Goal: Task Accomplishment & Management: Use online tool/utility

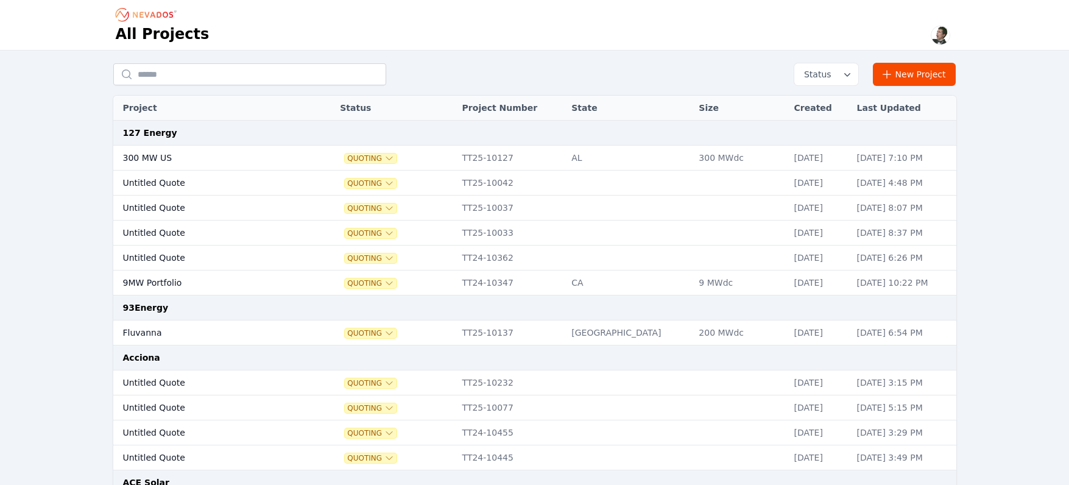
click at [177, 72] on input "text" at bounding box center [249, 74] width 273 height 22
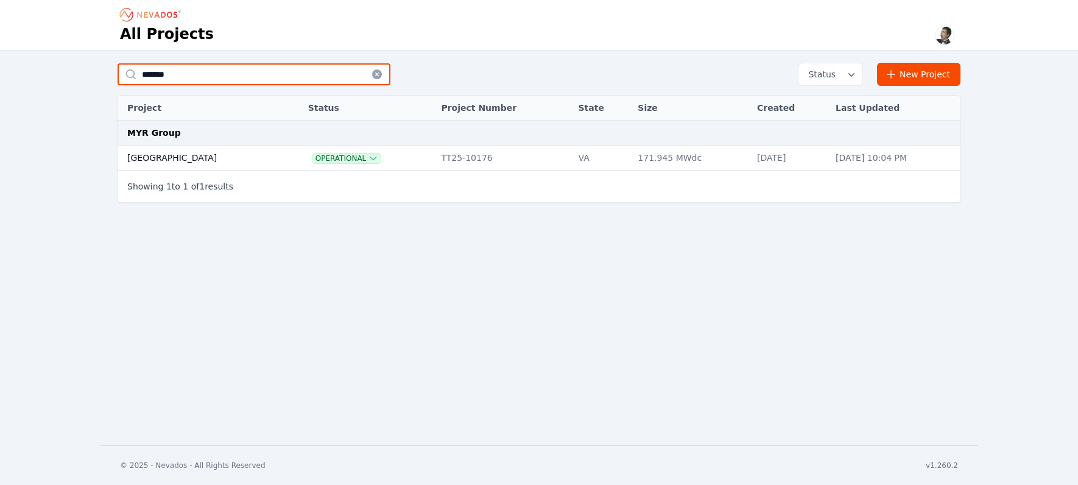
type input "*******"
click at [165, 154] on td "[GEOGRAPHIC_DATA]" at bounding box center [200, 158] width 165 height 25
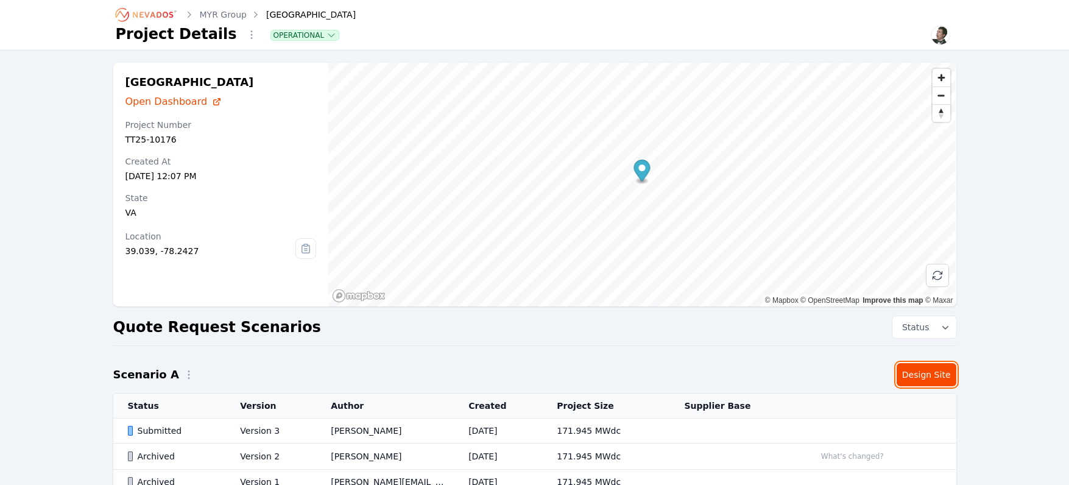
click at [938, 372] on link "Design Site" at bounding box center [926, 374] width 60 height 23
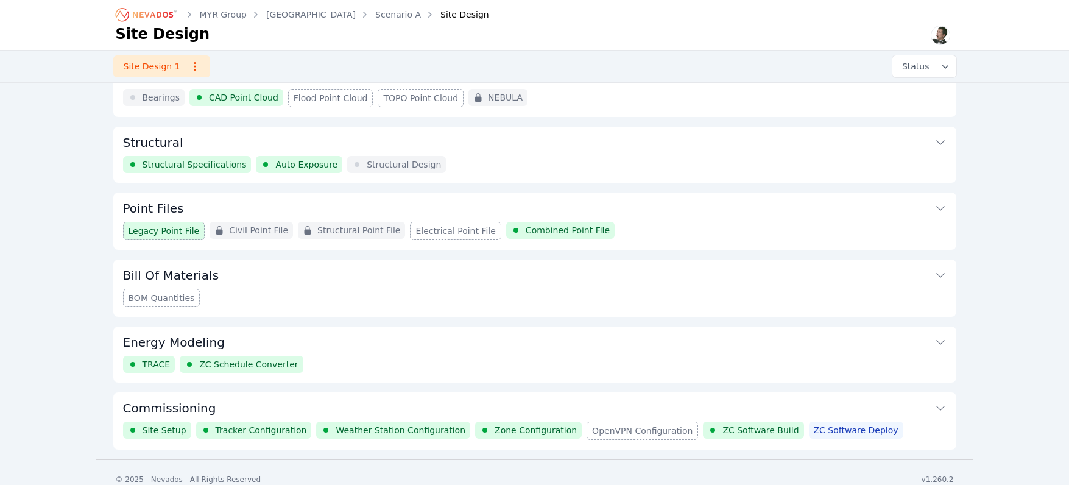
scroll to position [110, 0]
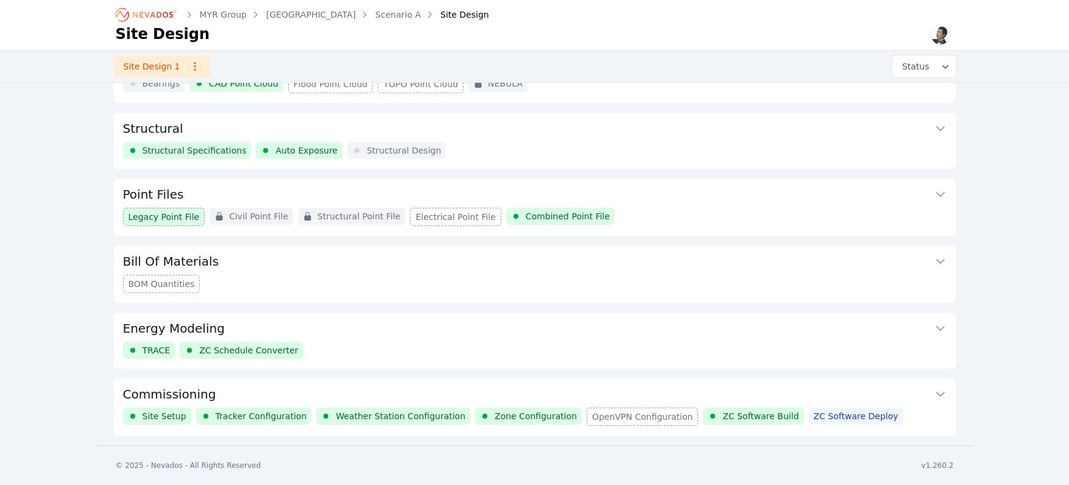
click at [466, 384] on button "Commissioning" at bounding box center [534, 392] width 823 height 29
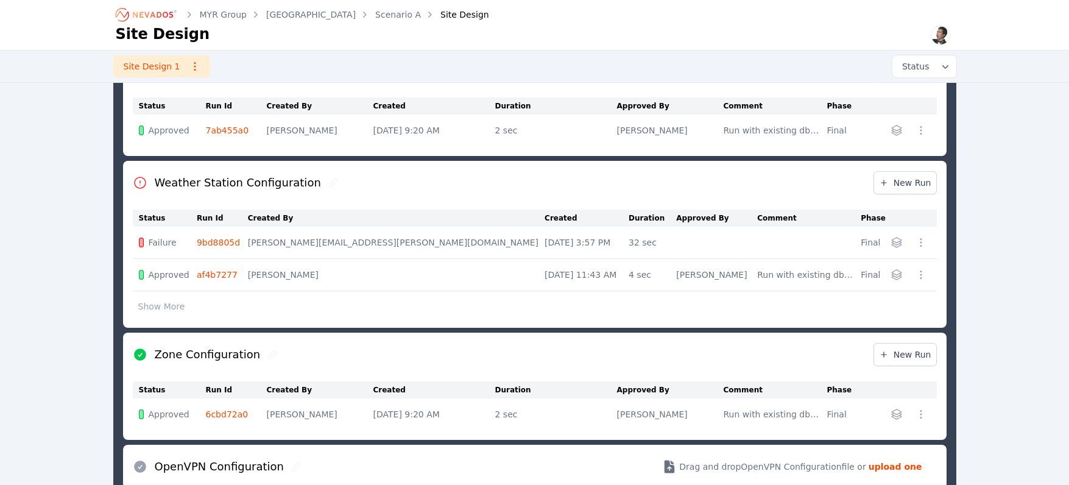
scroll to position [627, 0]
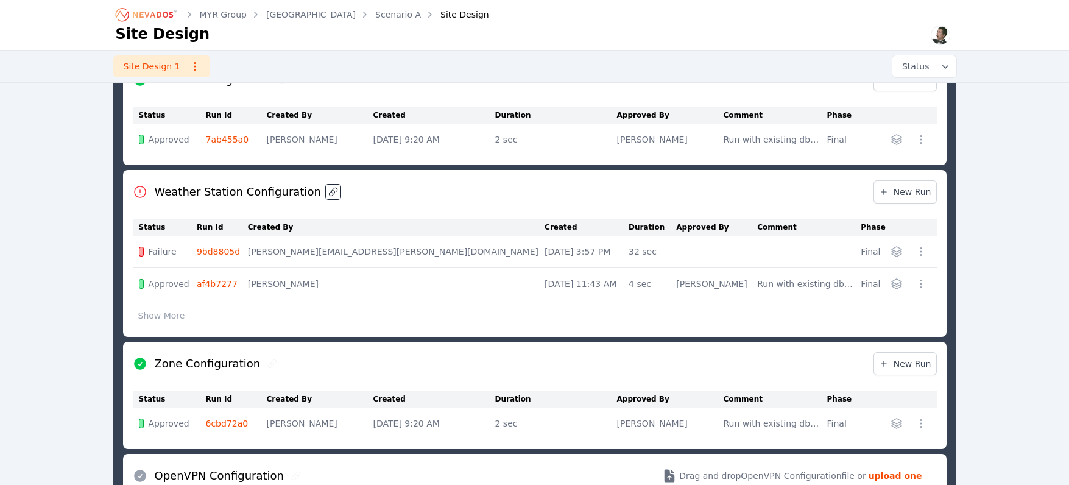
click at [328, 194] on icon at bounding box center [333, 192] width 10 height 10
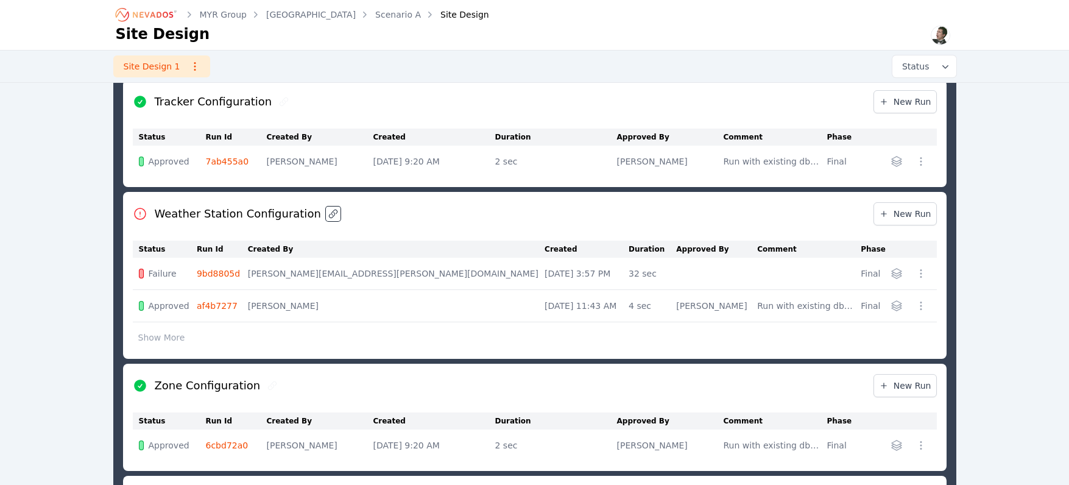
scroll to position [544, 0]
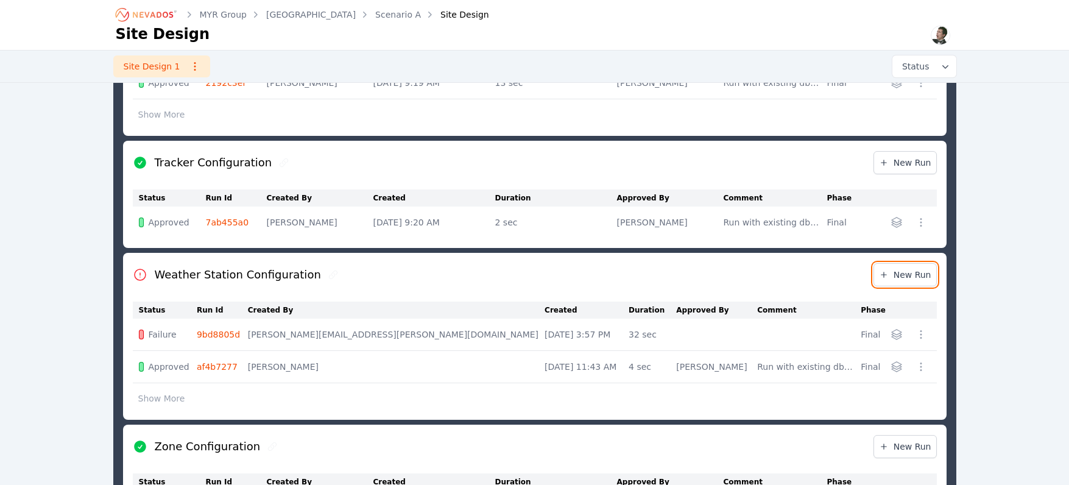
click at [918, 279] on span "New Run" at bounding box center [905, 275] width 52 height 12
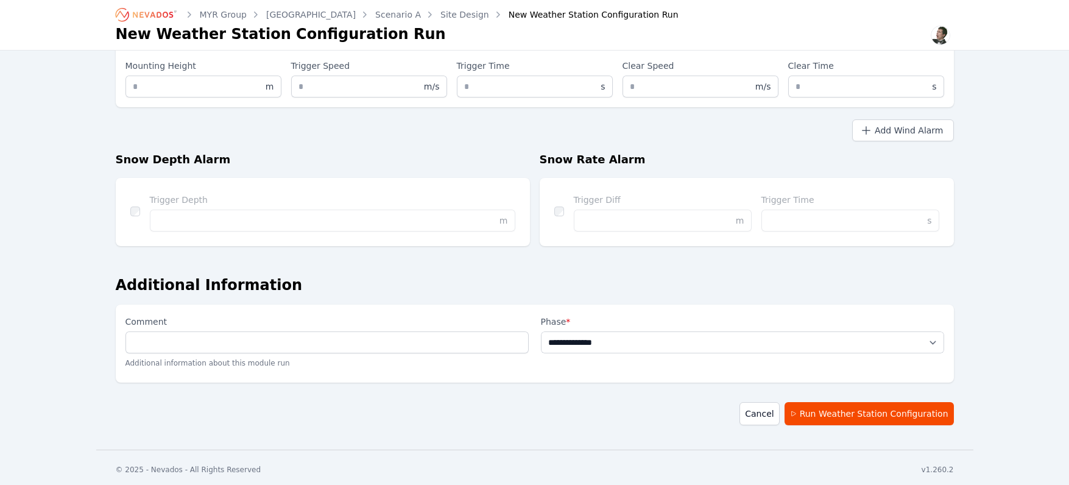
scroll to position [1048, 0]
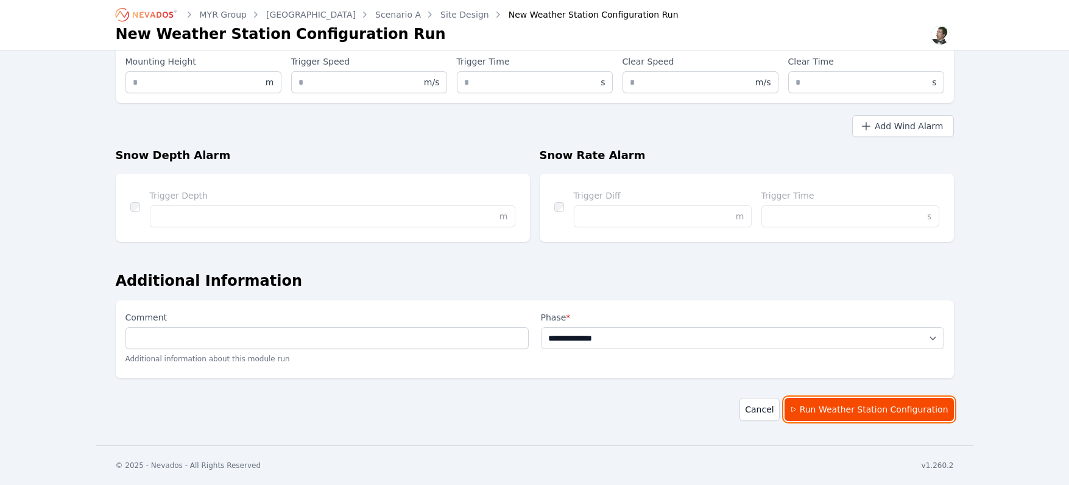
click at [887, 415] on button "Run Weather Station Configuration" at bounding box center [868, 409] width 169 height 23
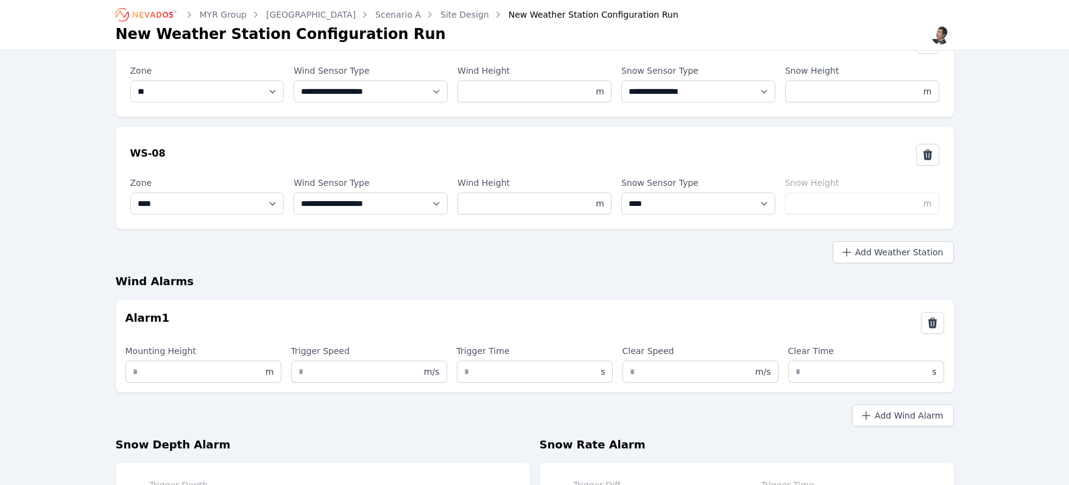
scroll to position [973, 0]
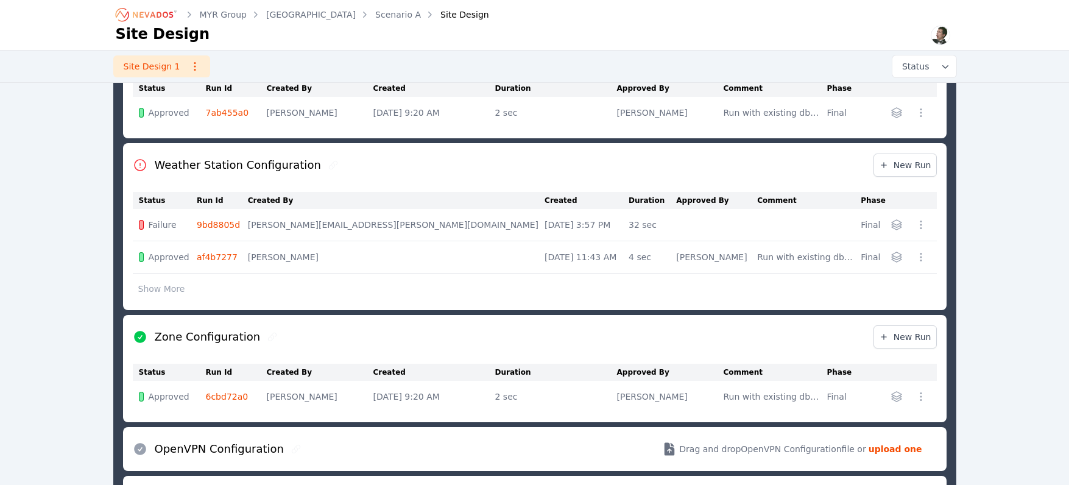
scroll to position [653, 0]
click at [985, 247] on div "MYR Group Bartonsville Scenario A Site Design Site Design Site Design 1 Status …" at bounding box center [534, 65] width 1069 height 1436
click at [41, 367] on div "MYR Group Bartonsville Scenario A Site Design Site Design Site Design 1 Status …" at bounding box center [534, 65] width 1069 height 1436
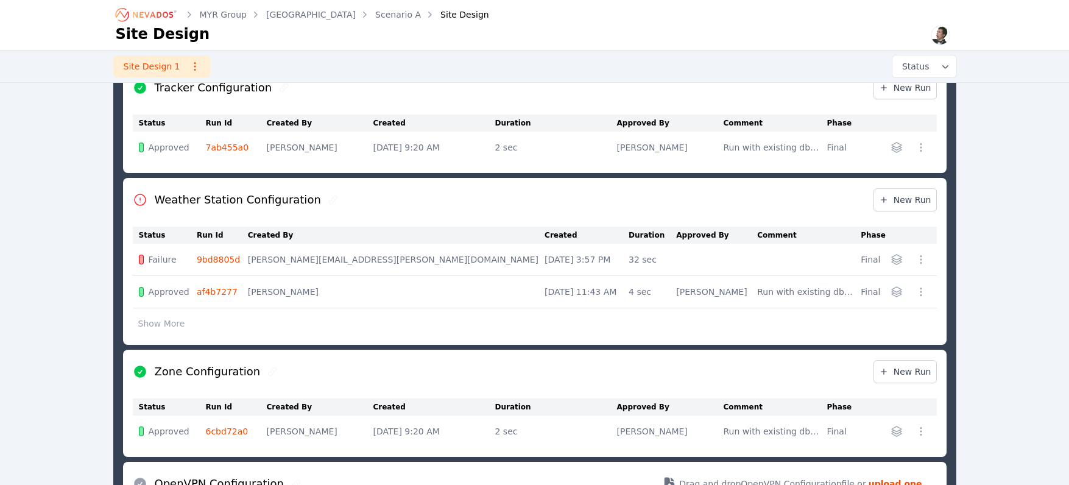
scroll to position [618, 0]
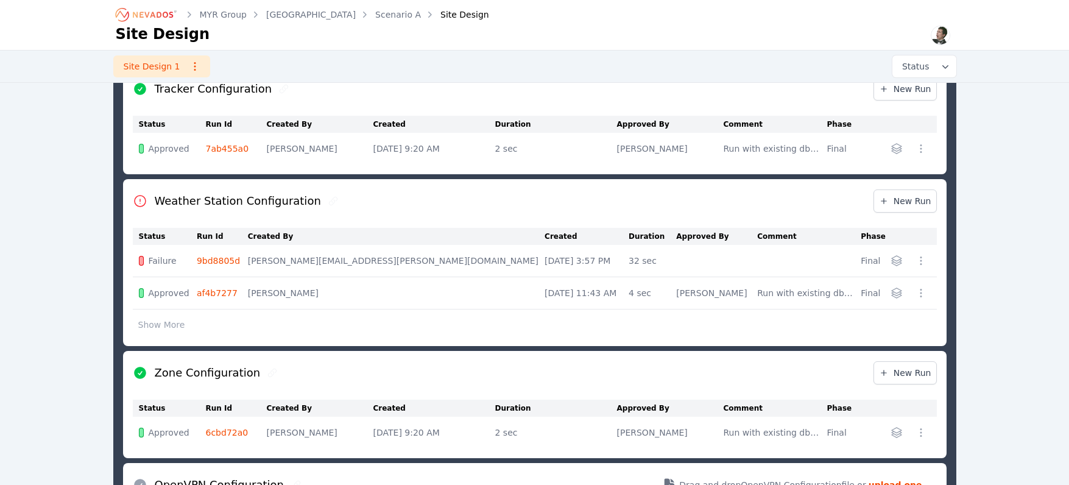
click at [225, 259] on link "9bd8805d" at bounding box center [218, 261] width 43 height 10
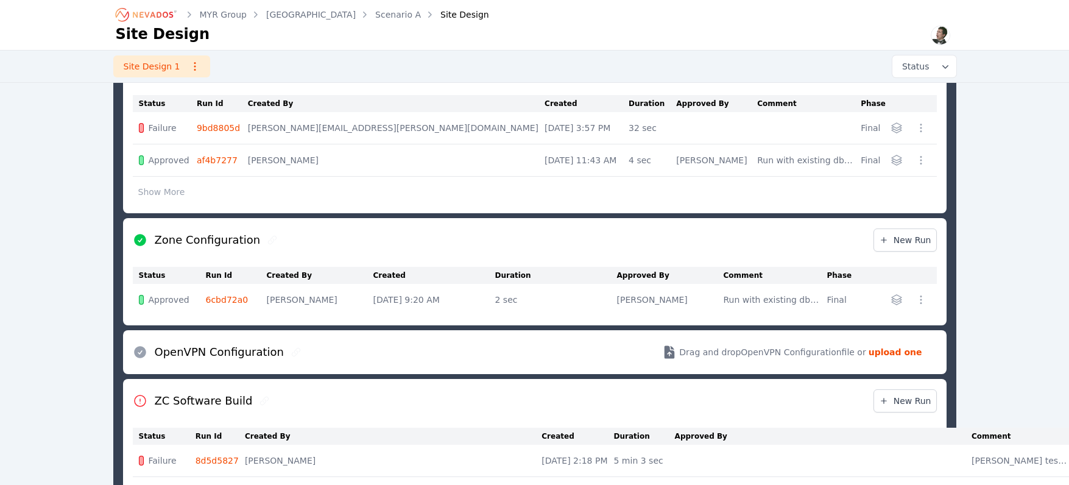
scroll to position [694, 0]
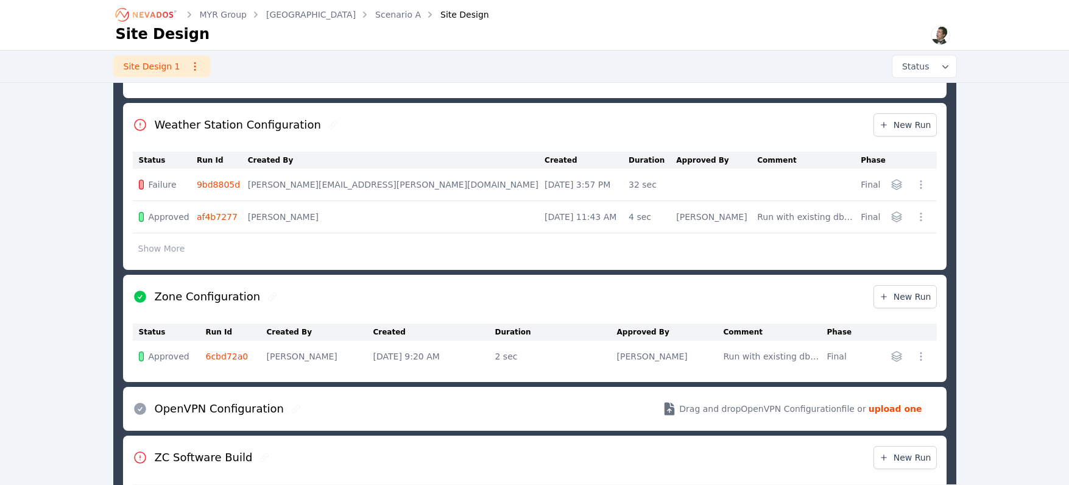
click at [161, 256] on button "Show More" at bounding box center [162, 248] width 58 height 23
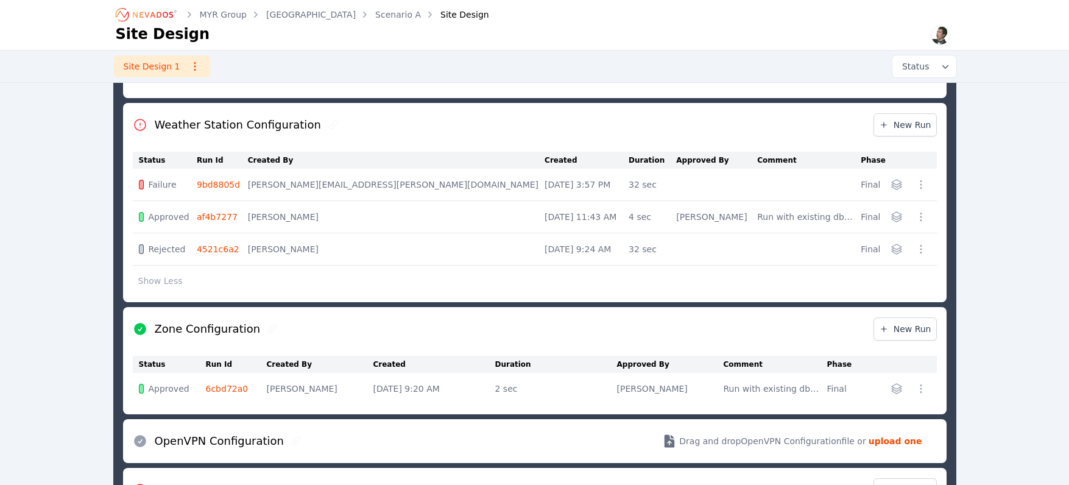
click at [220, 219] on link "af4b7277" at bounding box center [217, 217] width 41 height 10
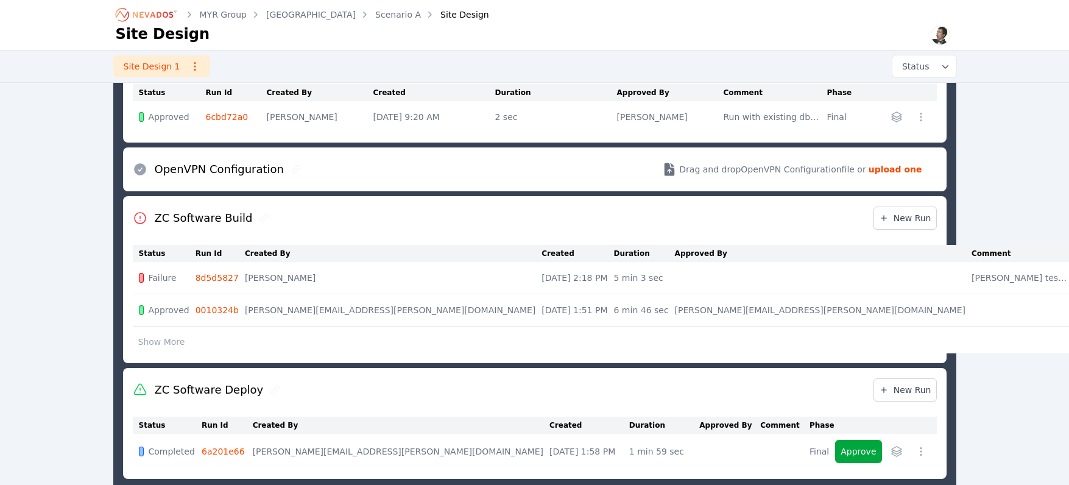
scroll to position [933, 0]
click at [231, 448] on link "6a201e66" at bounding box center [223, 451] width 43 height 10
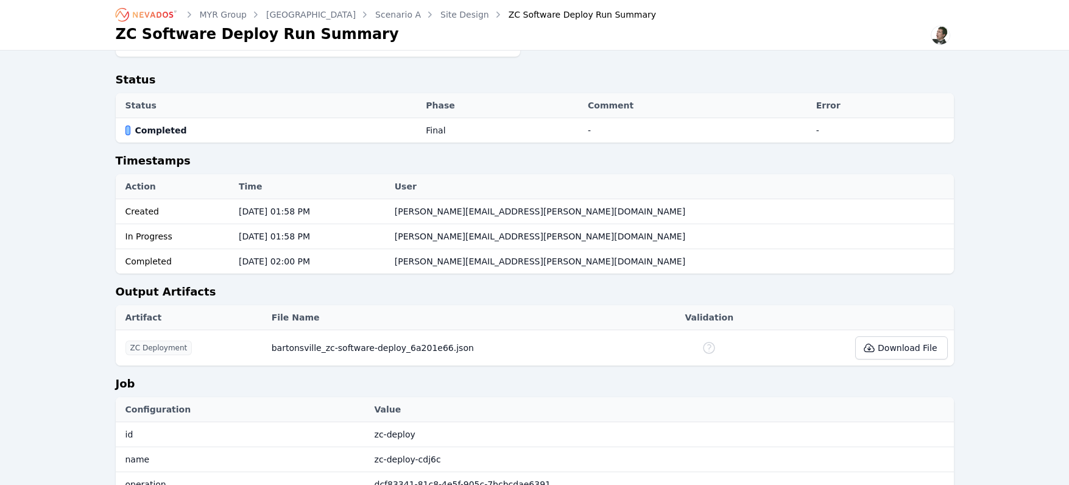
scroll to position [172, 0]
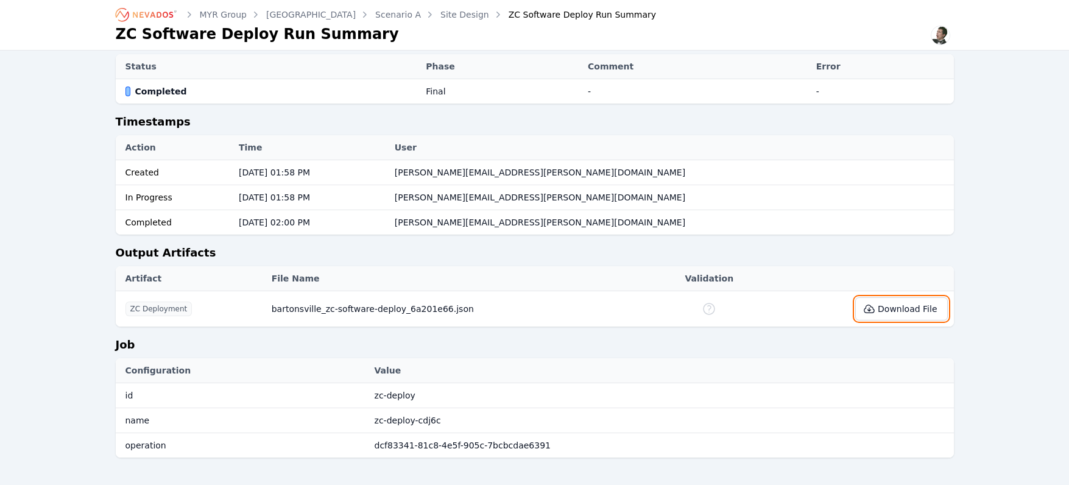
click at [912, 297] on button "Download File" at bounding box center [901, 308] width 92 height 23
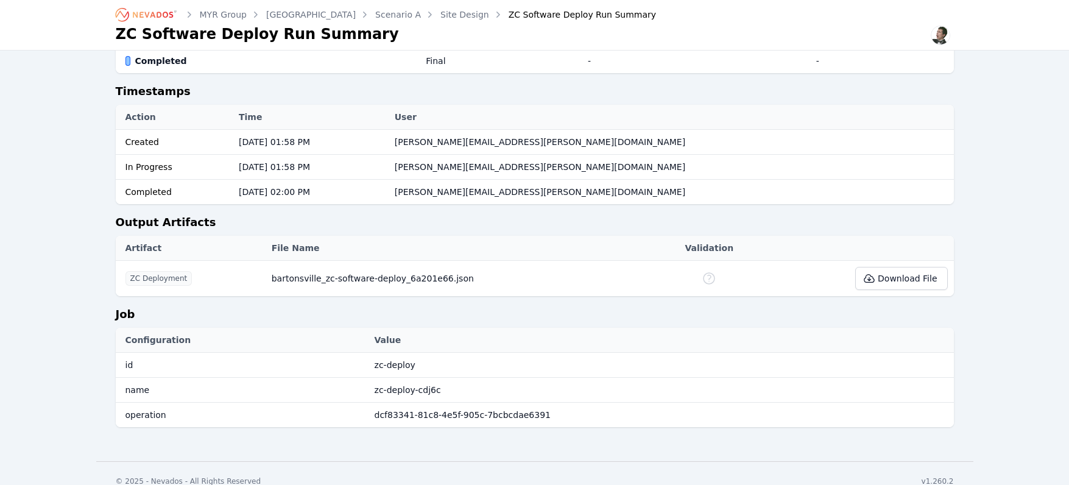
scroll to position [0, 0]
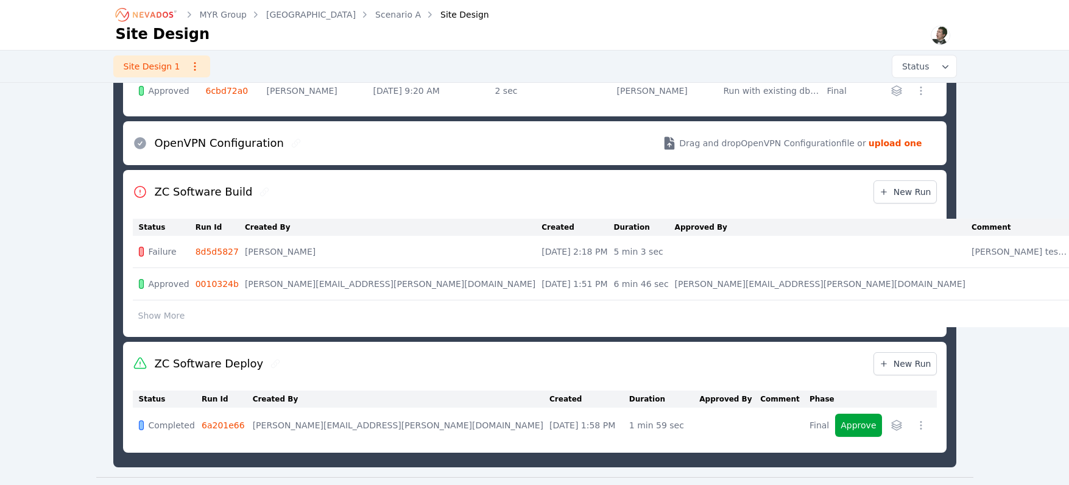
scroll to position [991, 0]
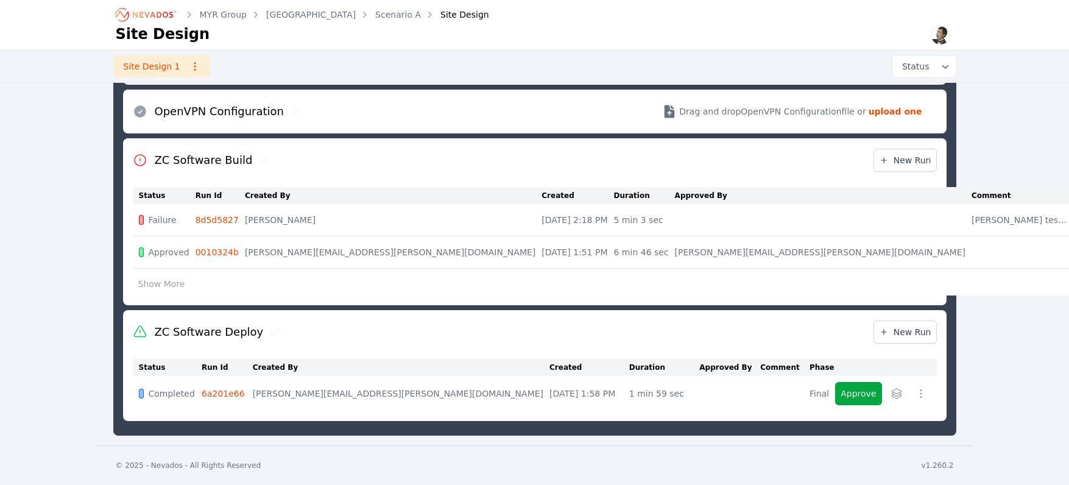
click at [225, 220] on link "8d5d5827" at bounding box center [216, 220] width 43 height 10
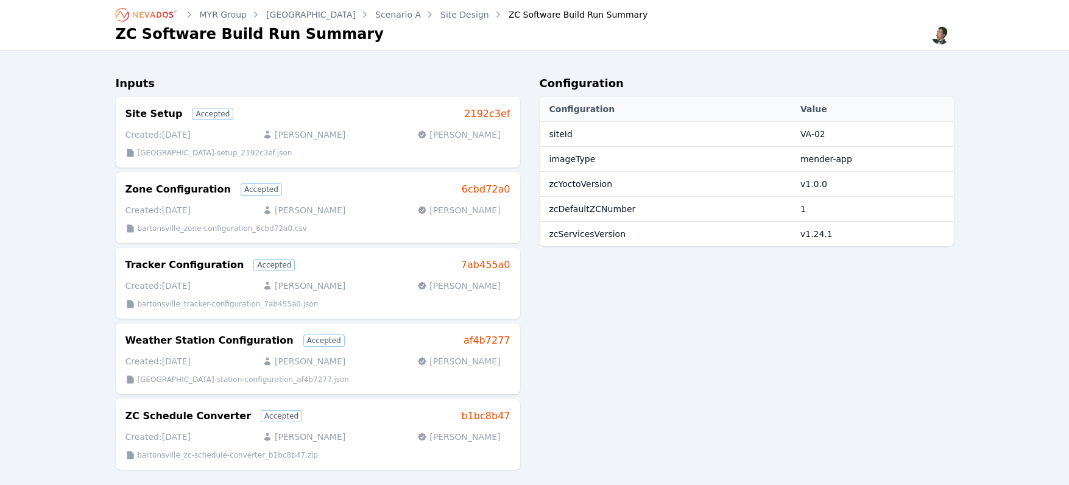
click at [491, 14] on div "ZC Software Build Run Summary" at bounding box center [569, 15] width 156 height 12
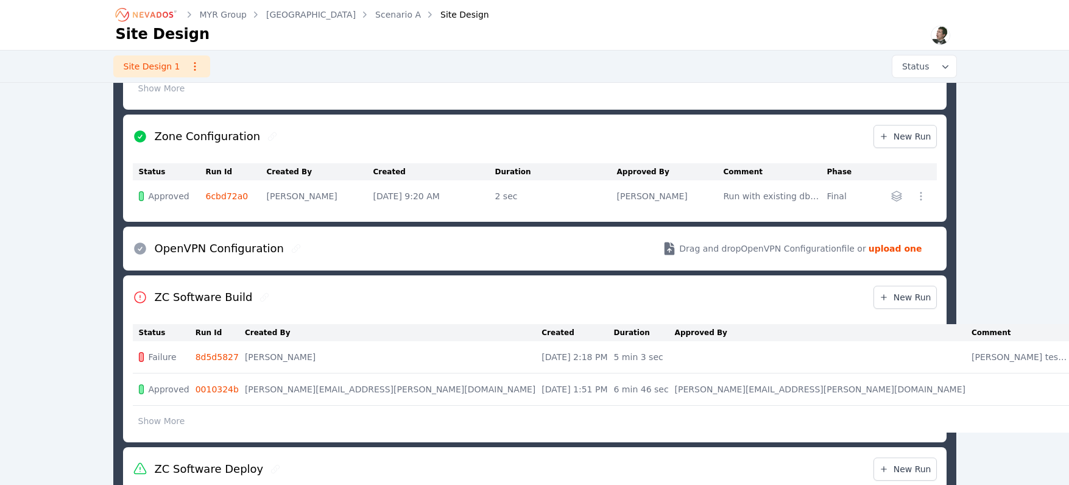
scroll to position [855, 0]
click at [177, 426] on button "Show More" at bounding box center [162, 420] width 58 height 23
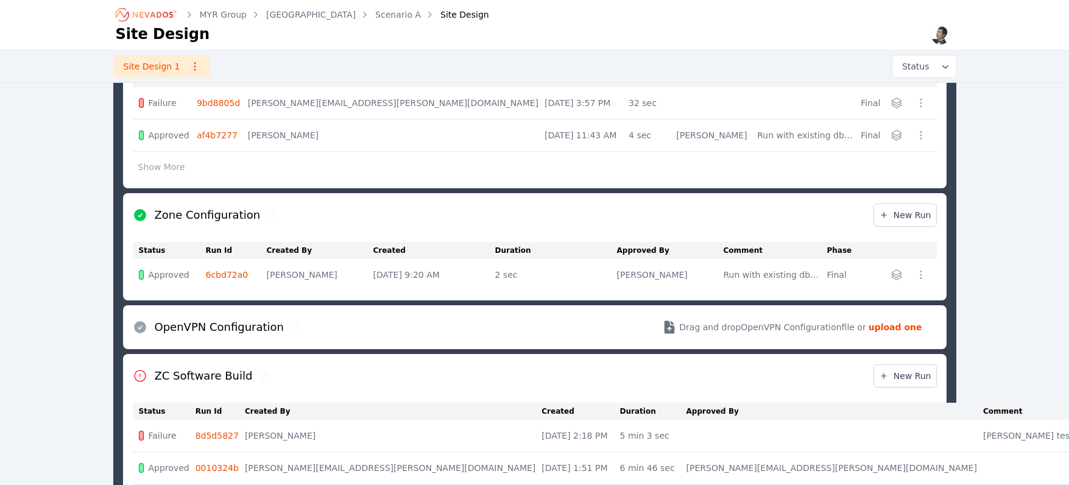
scroll to position [756, 0]
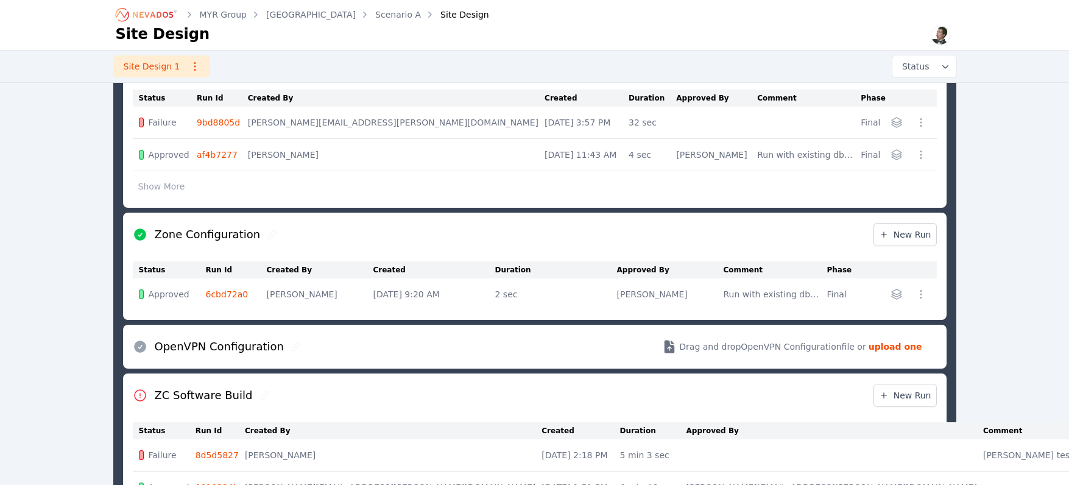
click at [147, 181] on button "Show More" at bounding box center [162, 186] width 58 height 23
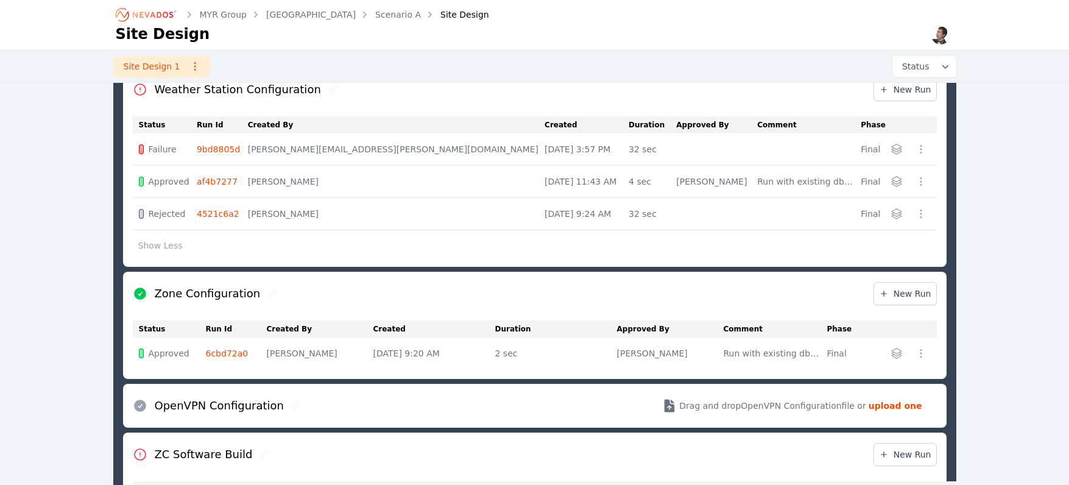
scroll to position [714, 0]
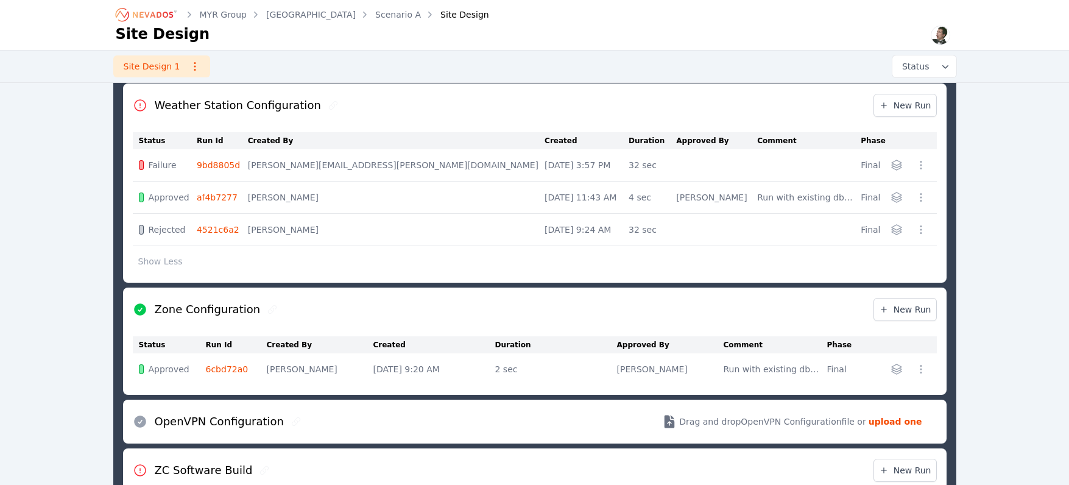
click at [1016, 224] on div "MYR Group Bartonsville Scenario A Site Design Site Design Site Design 1 Status …" at bounding box center [534, 52] width 1069 height 1533
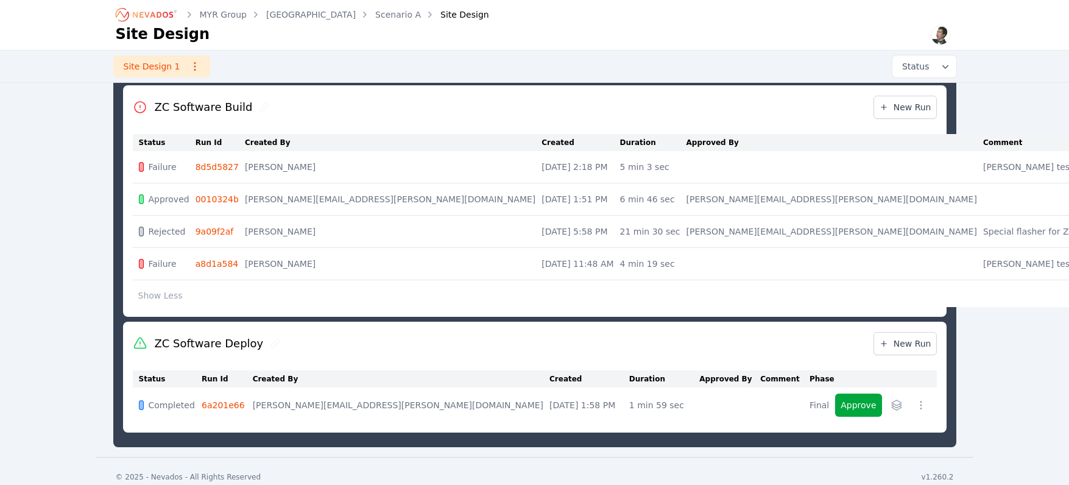
scroll to position [1088, 0]
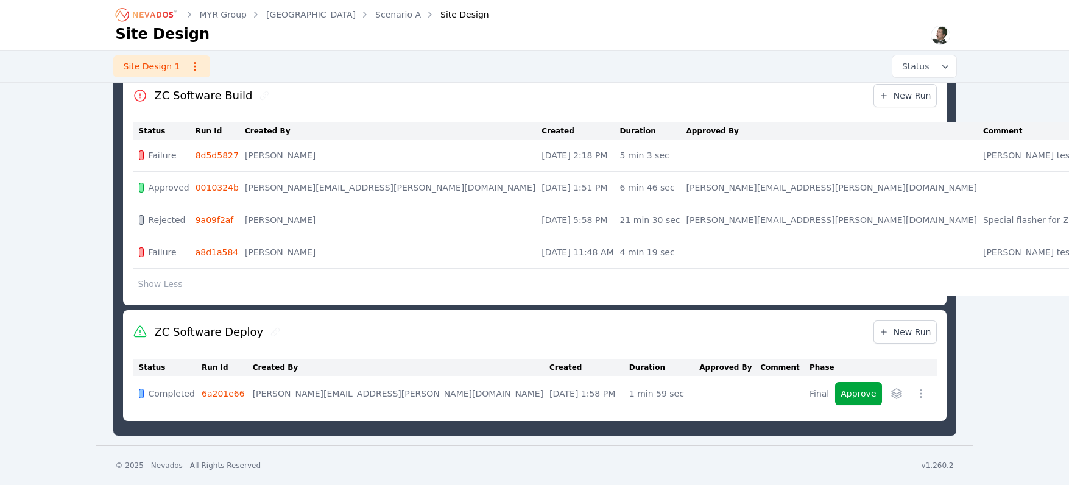
click at [219, 393] on link "6a201e66" at bounding box center [223, 393] width 43 height 10
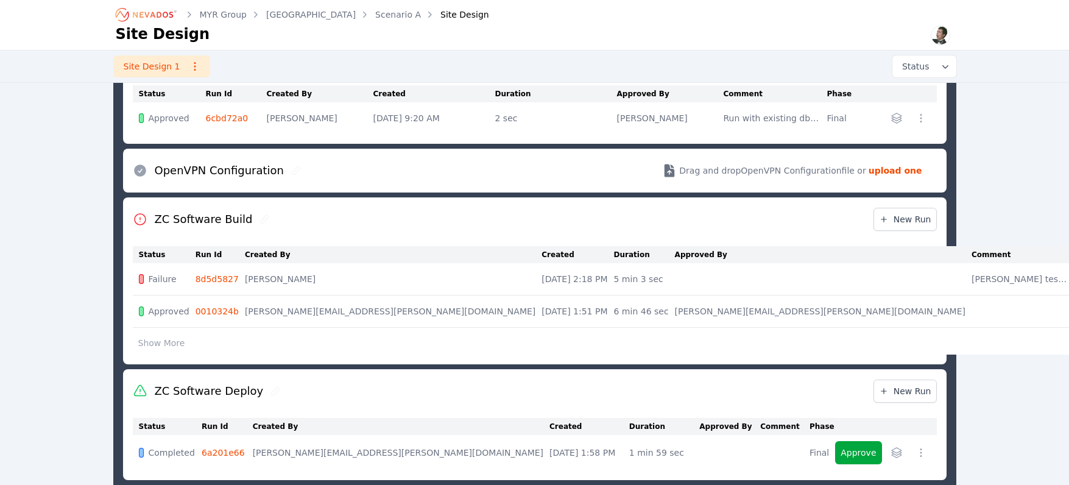
scroll to position [944, 0]
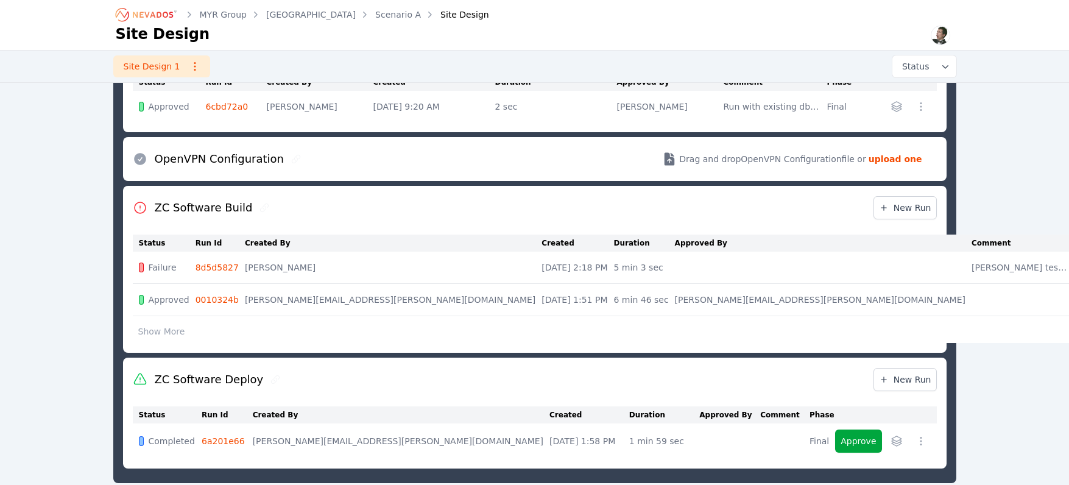
click at [181, 328] on button "Show More" at bounding box center [162, 331] width 58 height 23
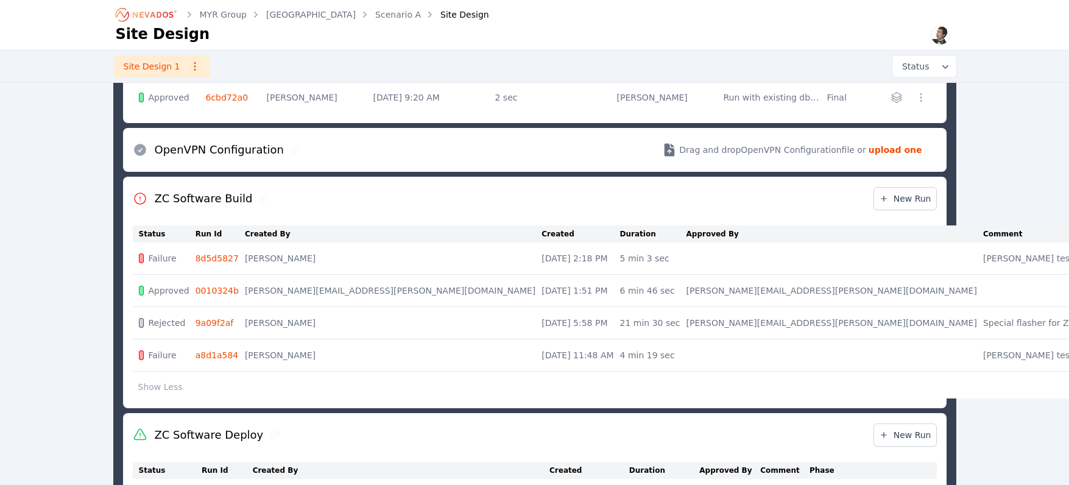
scroll to position [964, 0]
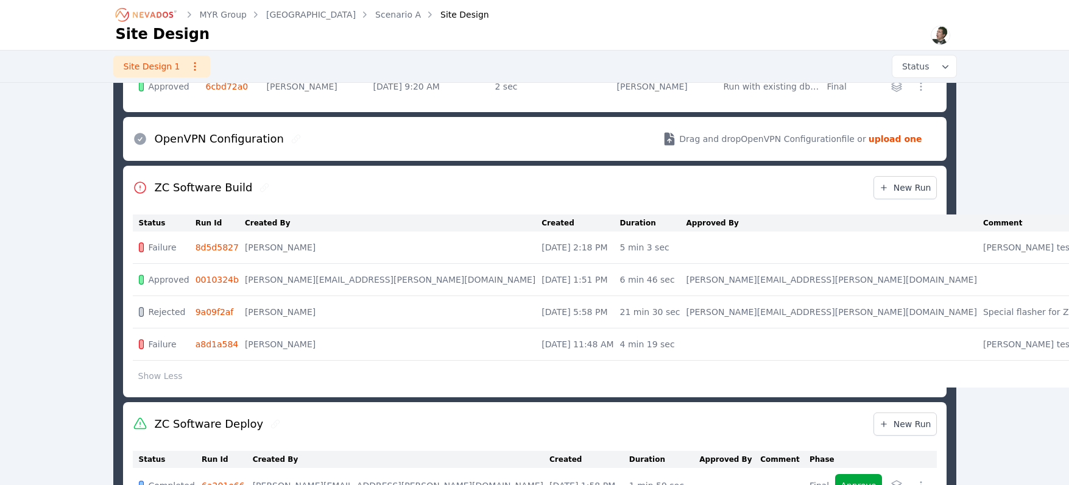
click at [233, 279] on link "0010324b" at bounding box center [216, 280] width 43 height 10
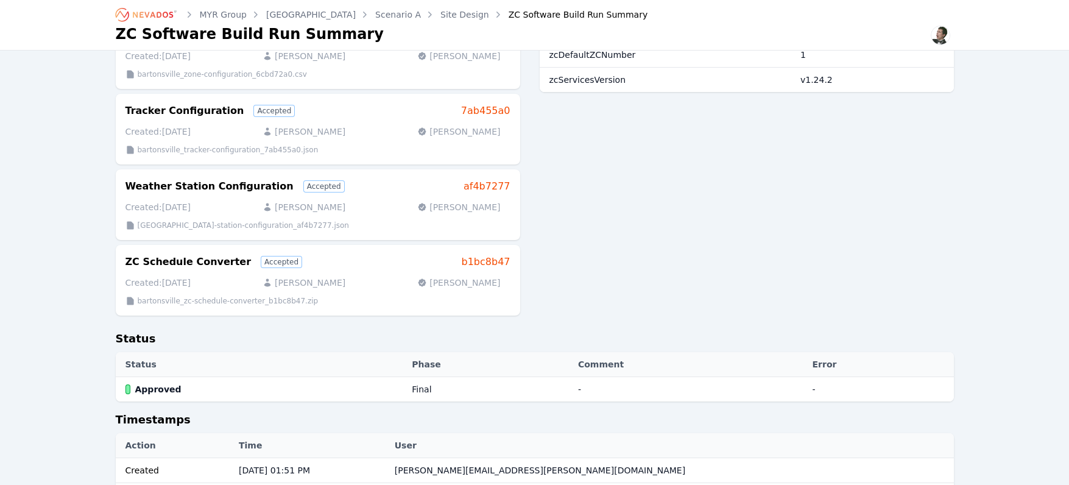
scroll to position [182, 0]
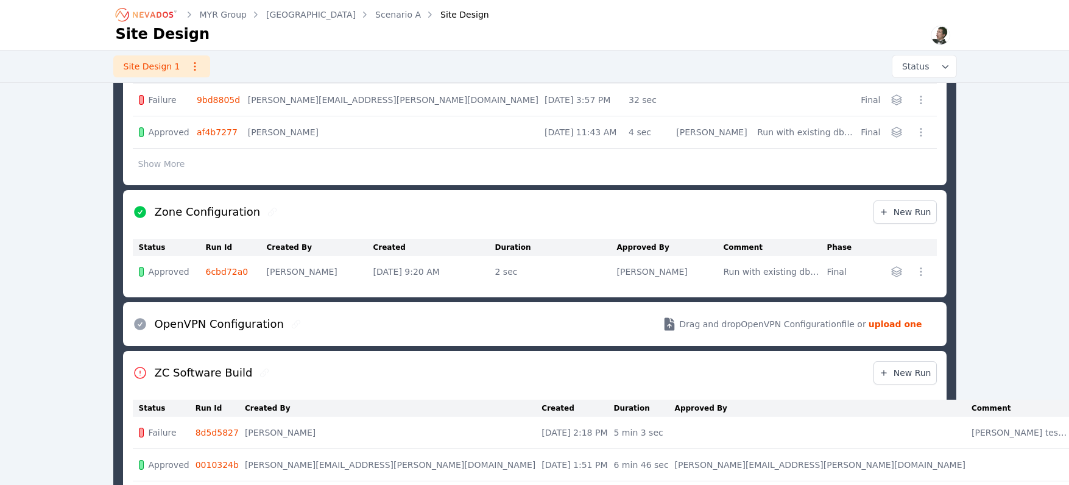
scroll to position [991, 0]
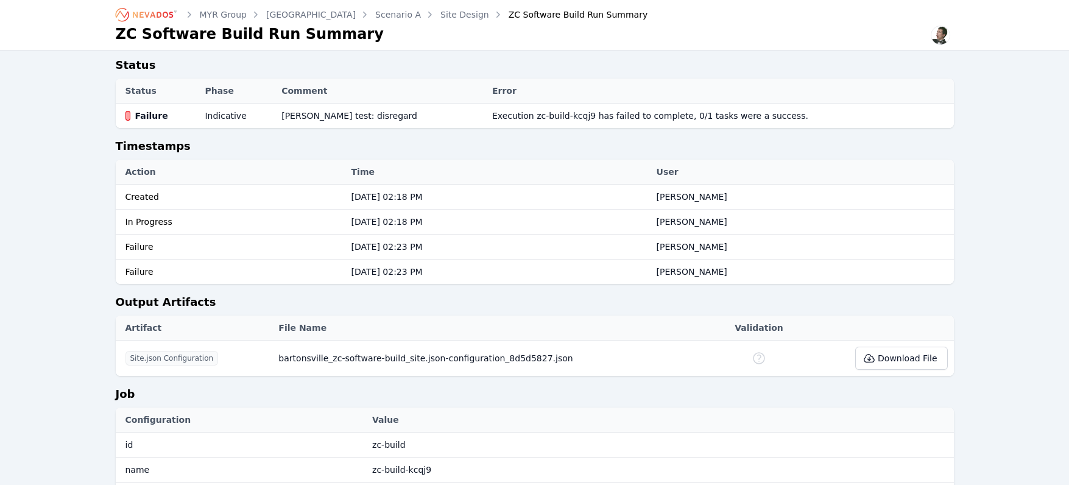
scroll to position [523, 0]
